Goal: Task Accomplishment & Management: Use online tool/utility

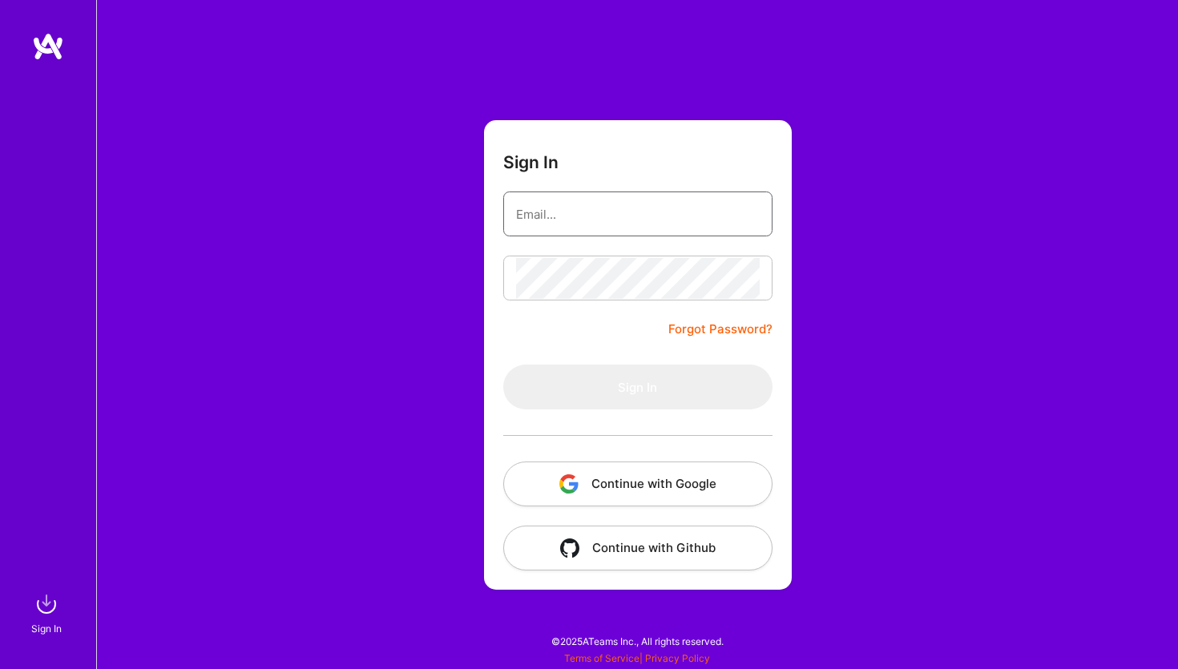
type input "[EMAIL_ADDRESS][DOMAIN_NAME]"
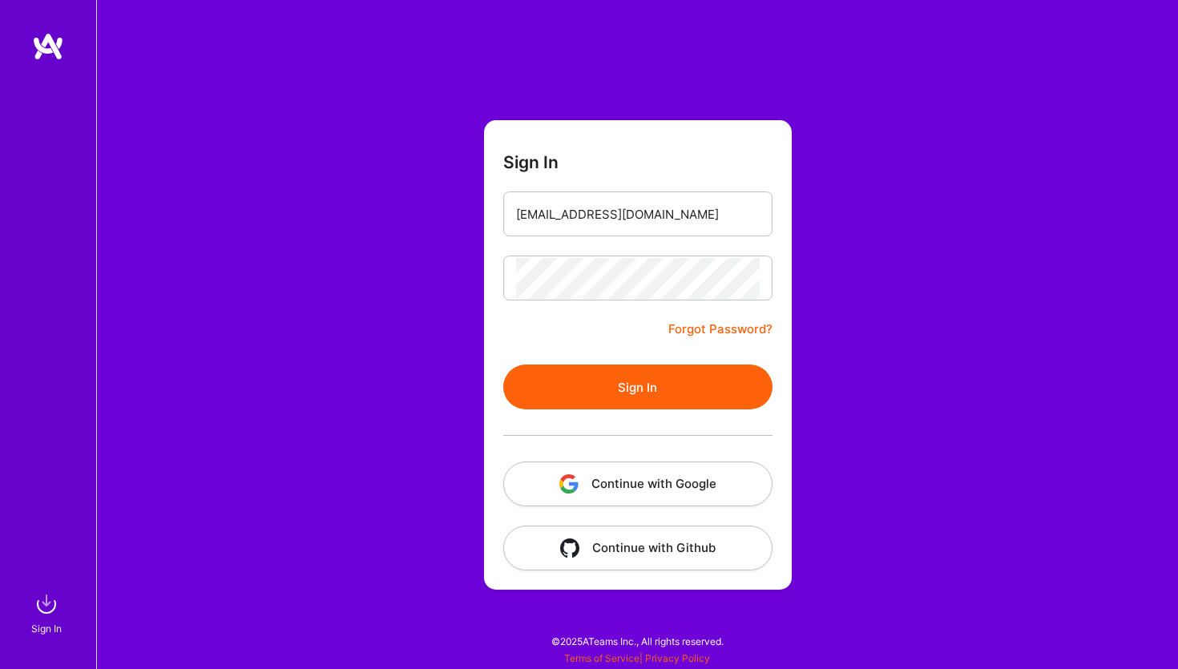
click at [661, 378] on button "Sign In" at bounding box center [637, 387] width 269 height 45
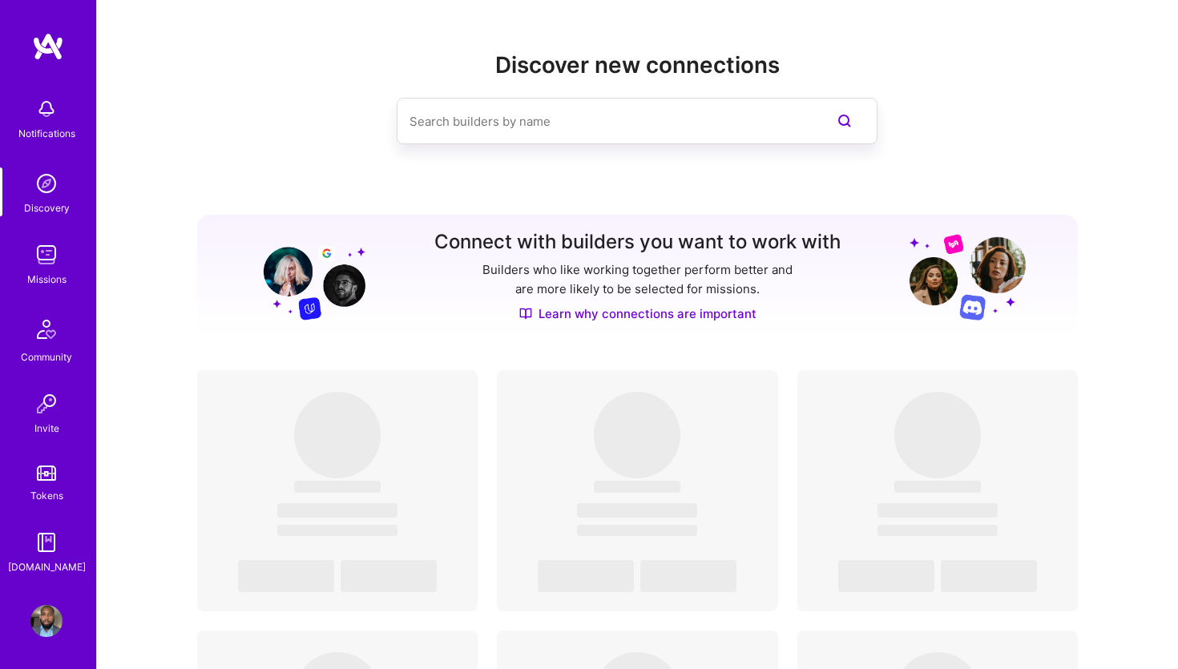
click at [68, 255] on link "Missions" at bounding box center [46, 263] width 99 height 49
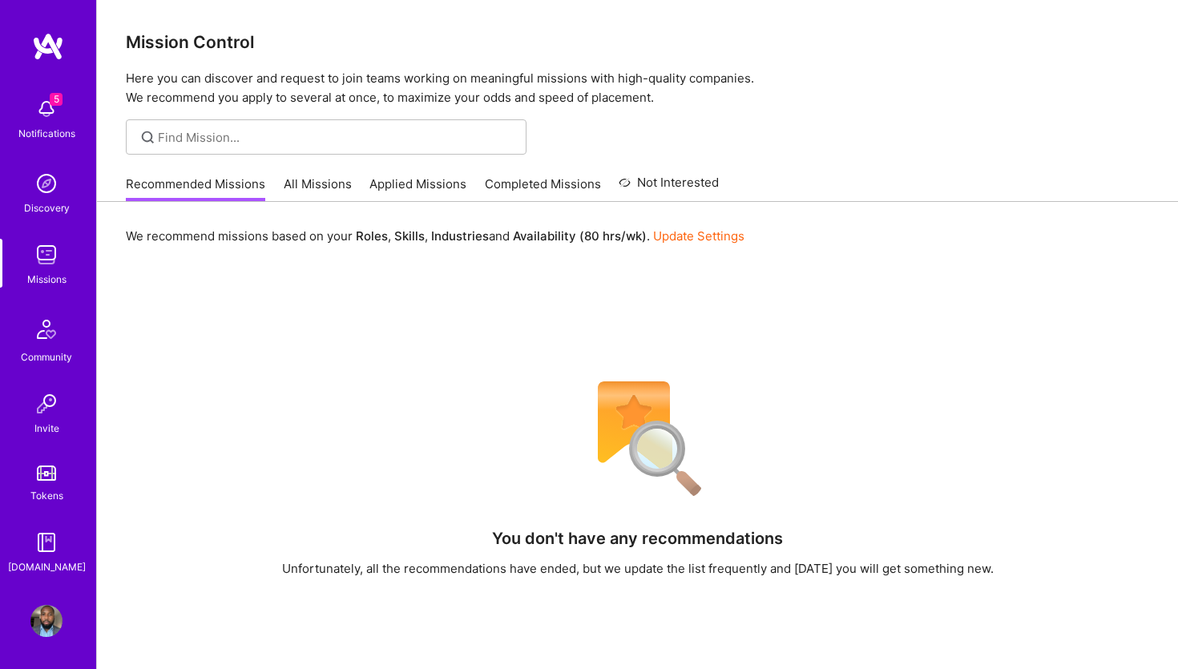
click at [332, 188] on link "All Missions" at bounding box center [318, 189] width 68 height 26
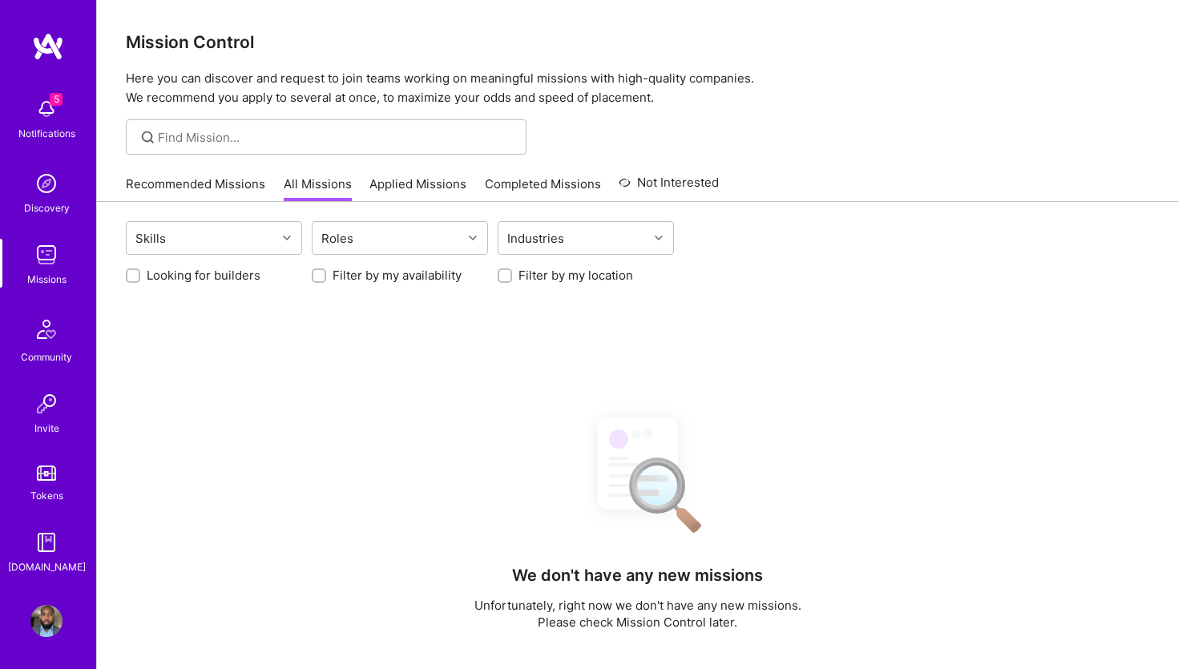
click at [418, 196] on link "Applied Missions" at bounding box center [418, 189] width 97 height 26
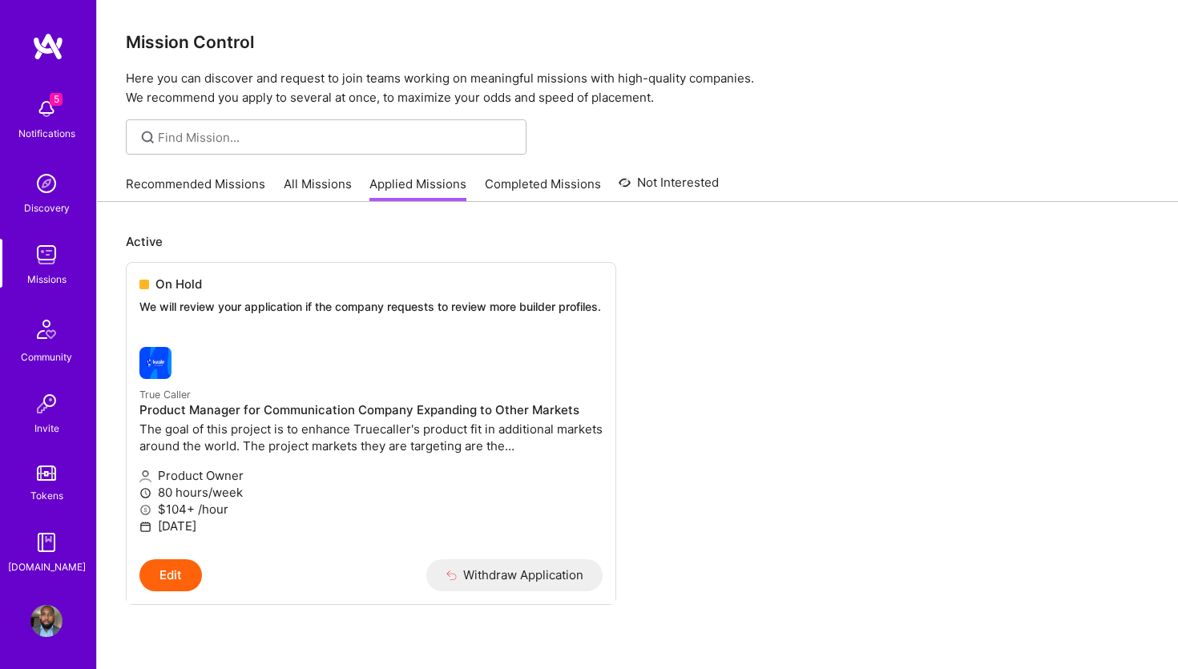
click at [59, 112] on img at bounding box center [46, 109] width 32 height 32
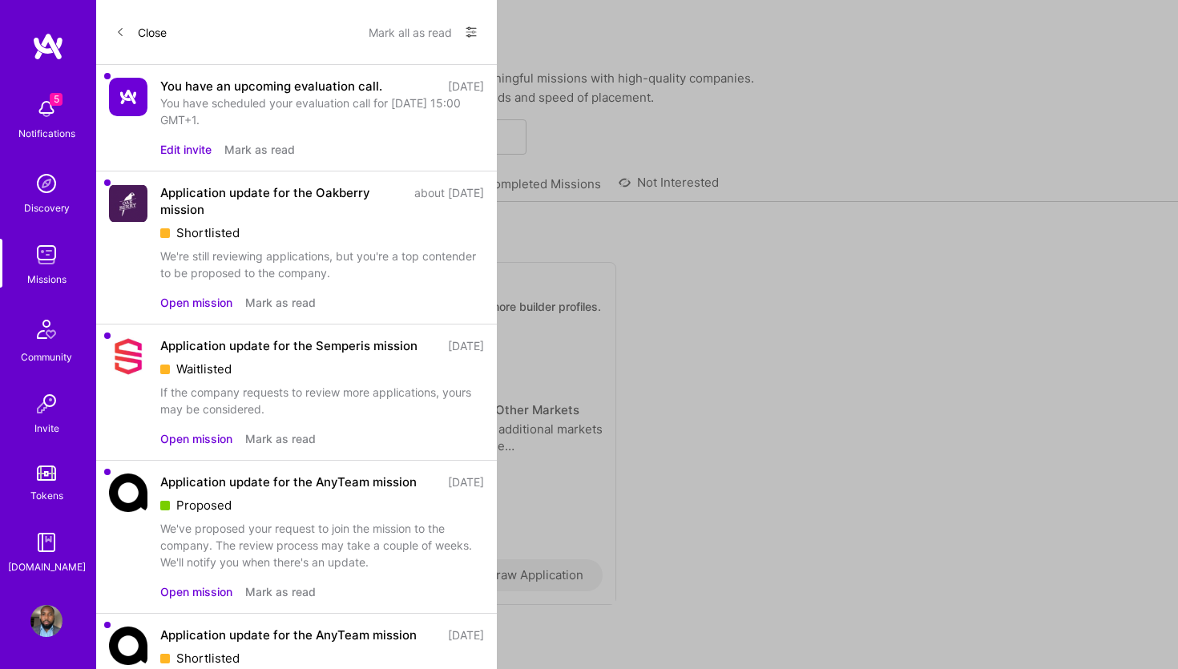
click at [219, 104] on div "You have scheduled your evaluation call for [DATE] 15:00 GMT+1." at bounding box center [322, 112] width 324 height 34
click at [154, 101] on div "You have an upcoming evaluation call. [DATE] You have scheduled your evaluation…" at bounding box center [296, 118] width 401 height 107
click at [128, 101] on img at bounding box center [128, 97] width 38 height 38
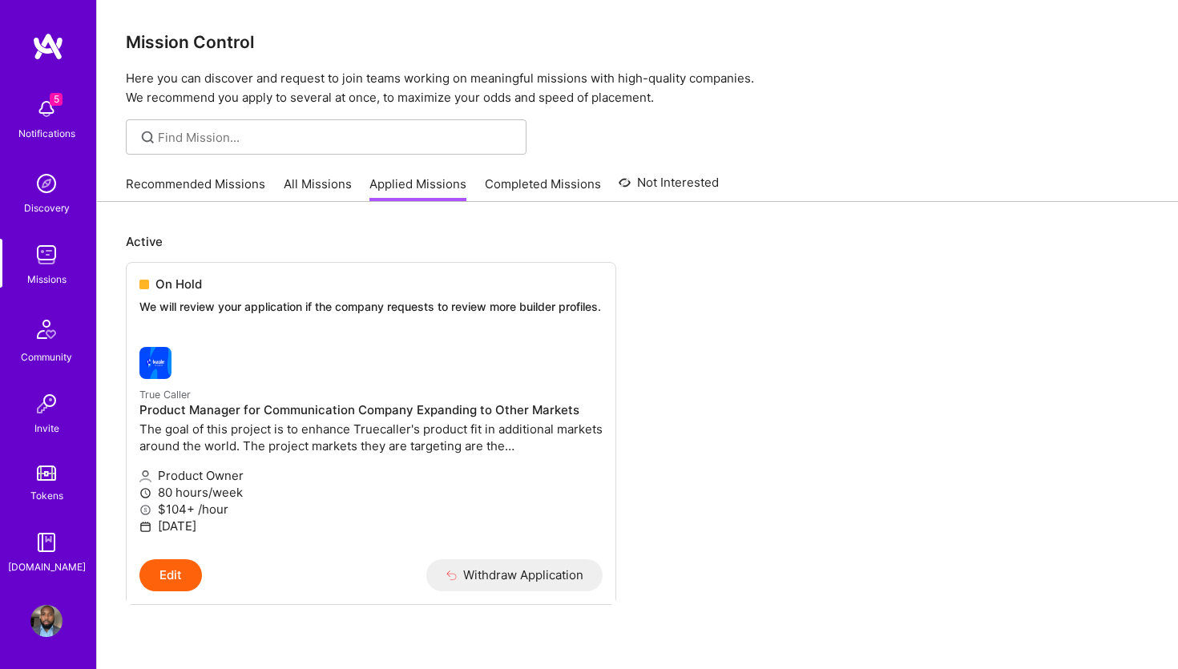
click at [48, 289] on div "5 Notifications Discovery Missions Community Invite Tokens [DOMAIN_NAME]" at bounding box center [48, 333] width 96 height 486
click at [303, 193] on link "All Missions" at bounding box center [318, 189] width 68 height 26
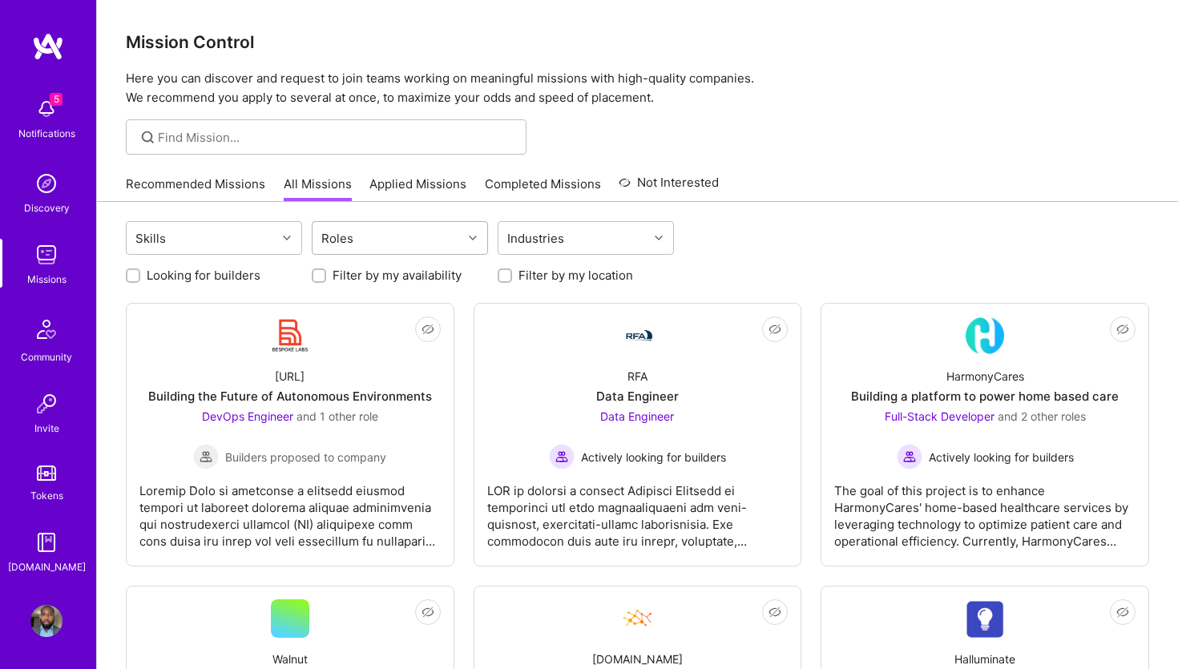
click at [402, 249] on div "Roles" at bounding box center [388, 238] width 150 height 32
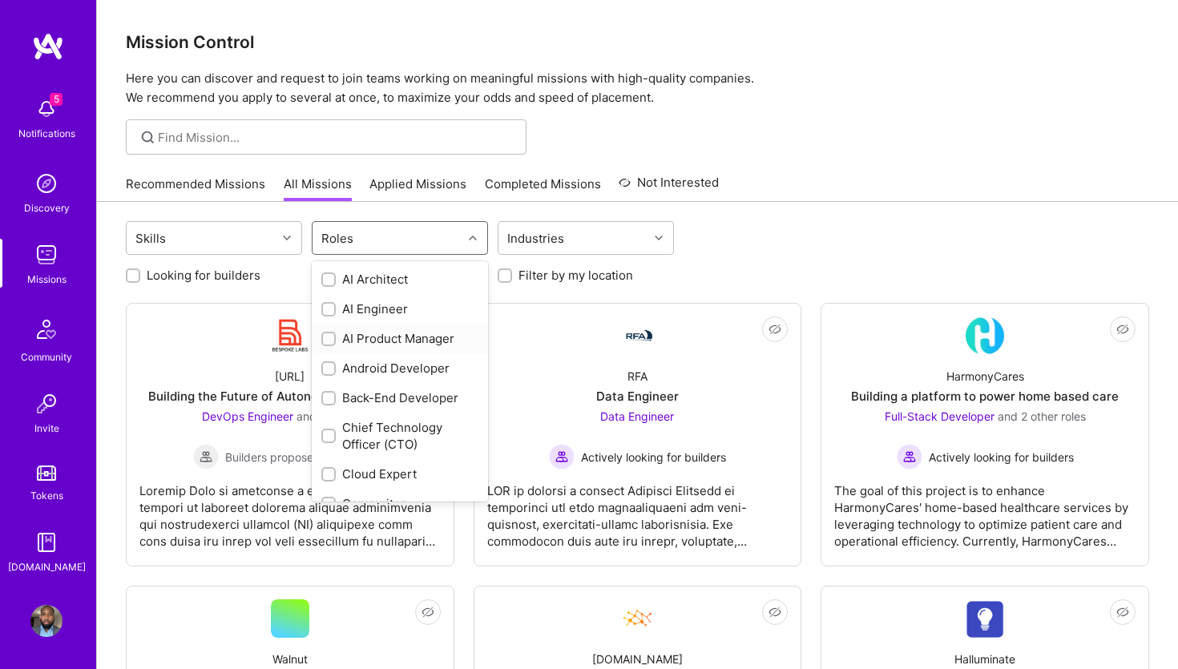
click at [385, 329] on div "AI Product Manager" at bounding box center [400, 339] width 176 height 30
checkbox input "true"
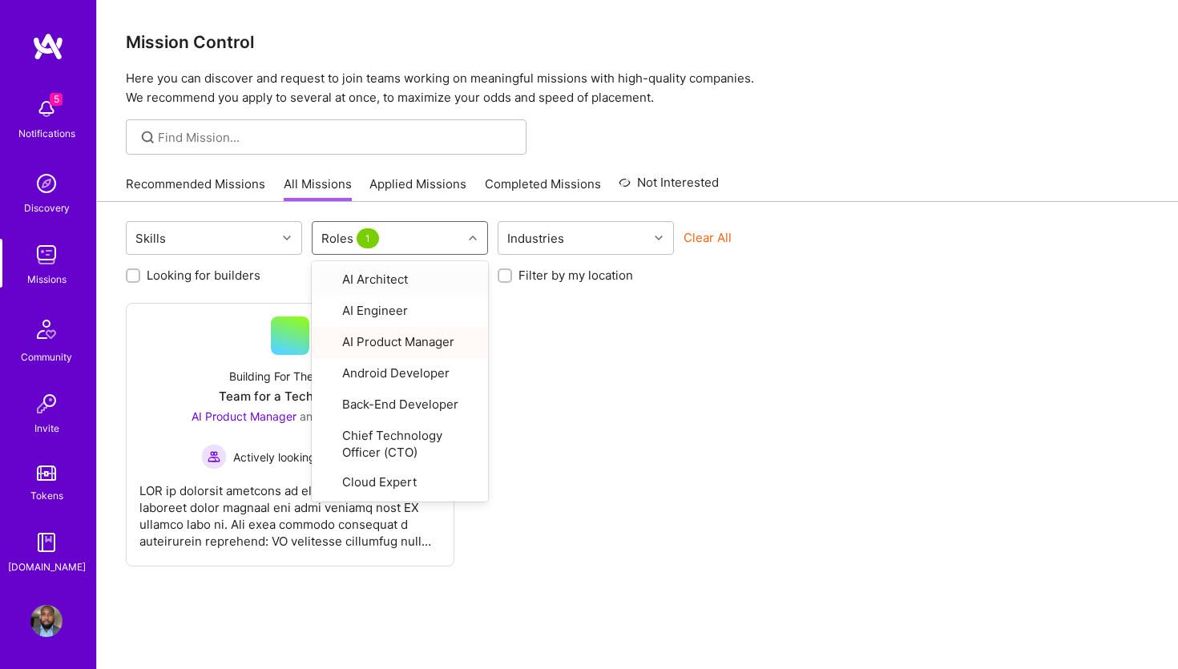
click at [785, 322] on div "Not Interested Building For The Future Team for a Tech Startup AI Product Manag…" at bounding box center [638, 435] width 1024 height 264
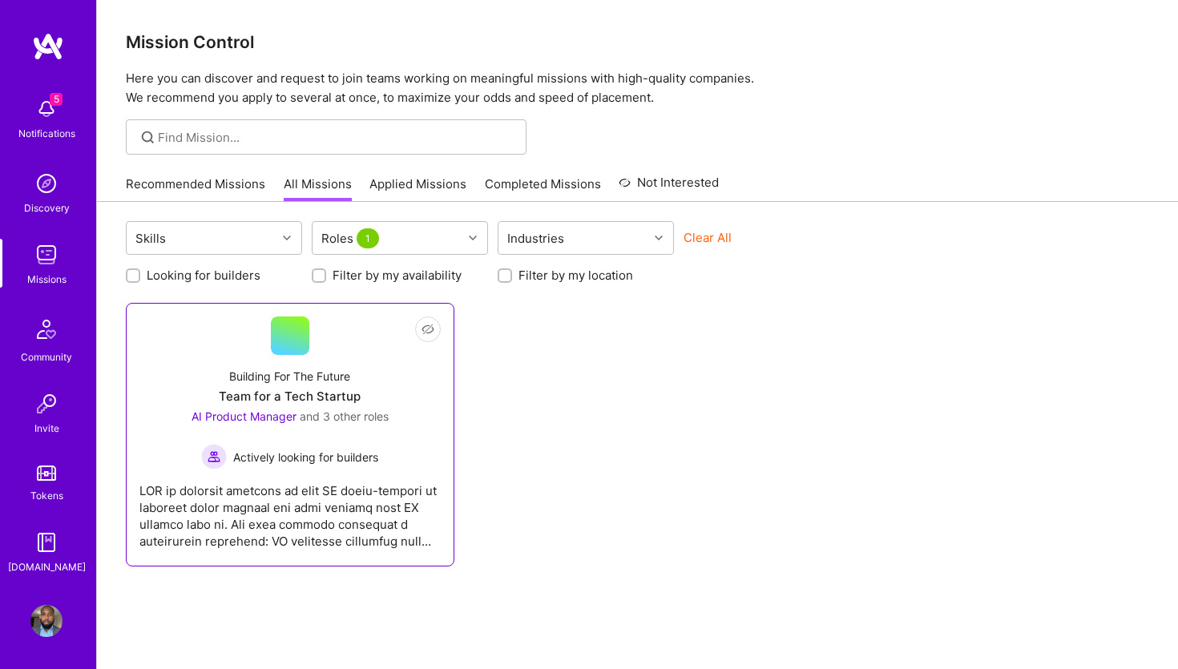
click at [287, 357] on div "Building For The Future Team for a Tech Startup AI Product Manager and 3 other …" at bounding box center [289, 412] width 301 height 115
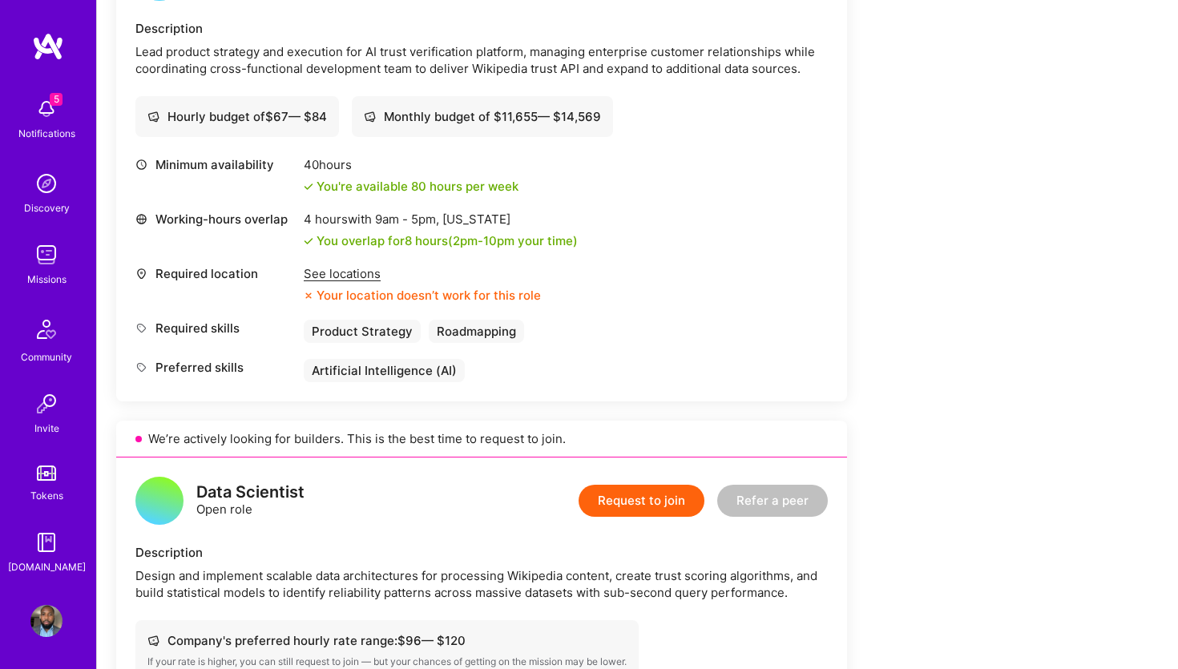
scroll to position [479, 0]
